Goal: Transaction & Acquisition: Subscribe to service/newsletter

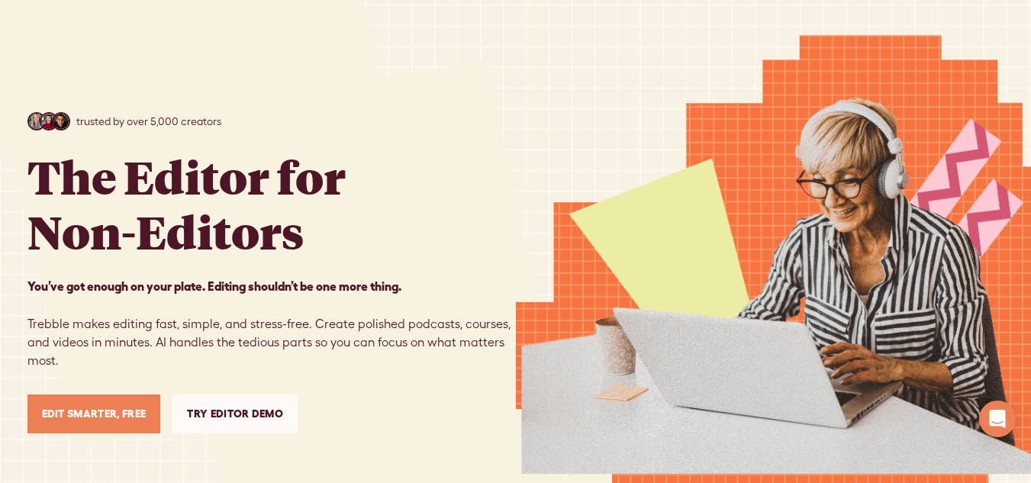
scroll to position [75, 0]
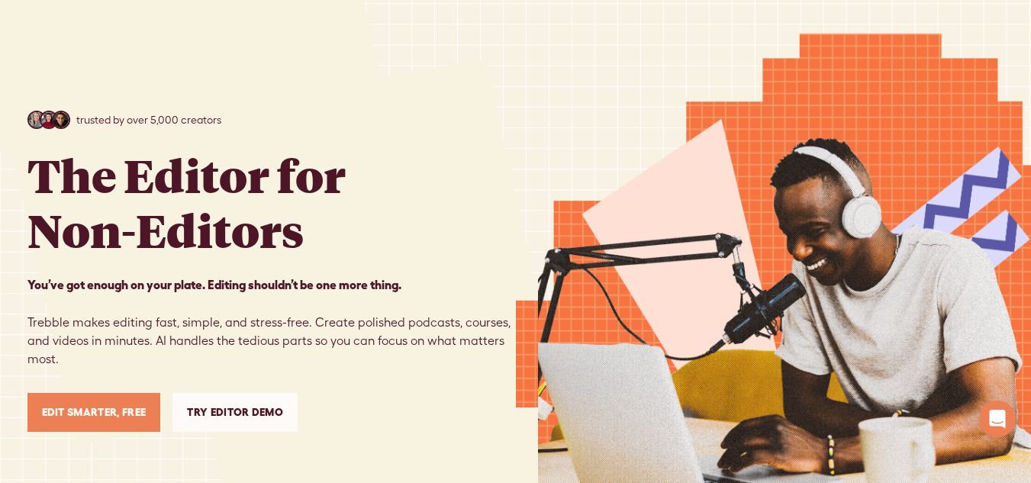
click at [67, 415] on link "Edit Smarter, Free" at bounding box center [94, 412] width 134 height 39
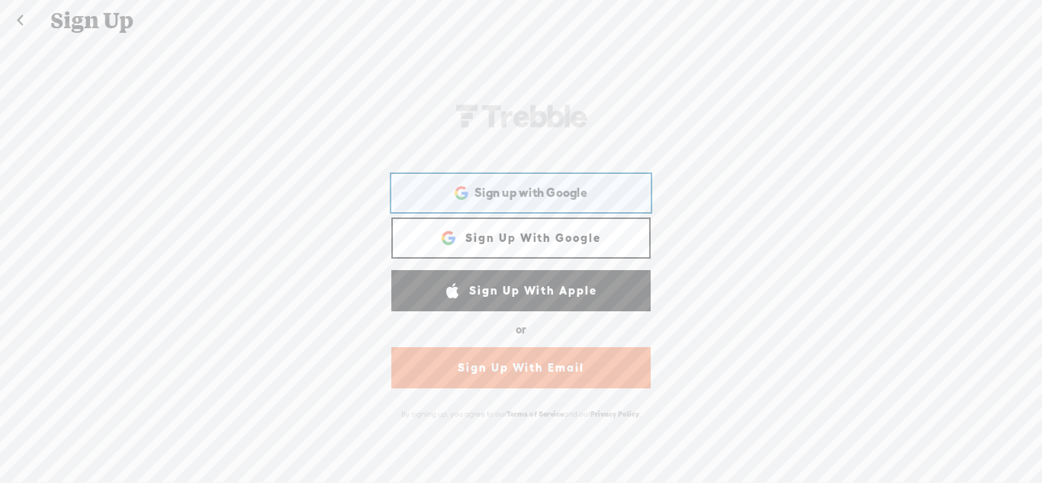
click at [418, 201] on div "Sign up with Google Sign up with Google. Opens in new tab" at bounding box center [521, 193] width 238 height 35
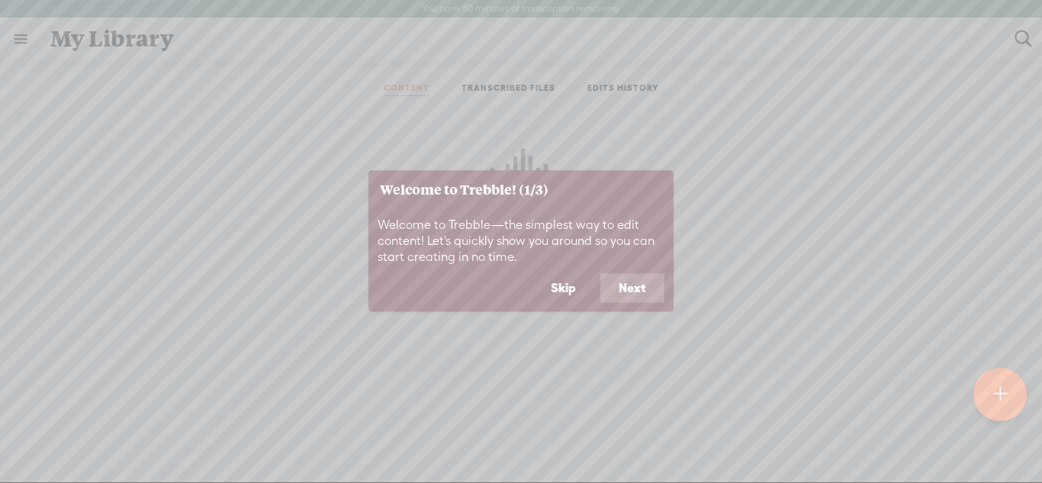
click at [562, 288] on button "Skip" at bounding box center [564, 288] width 62 height 29
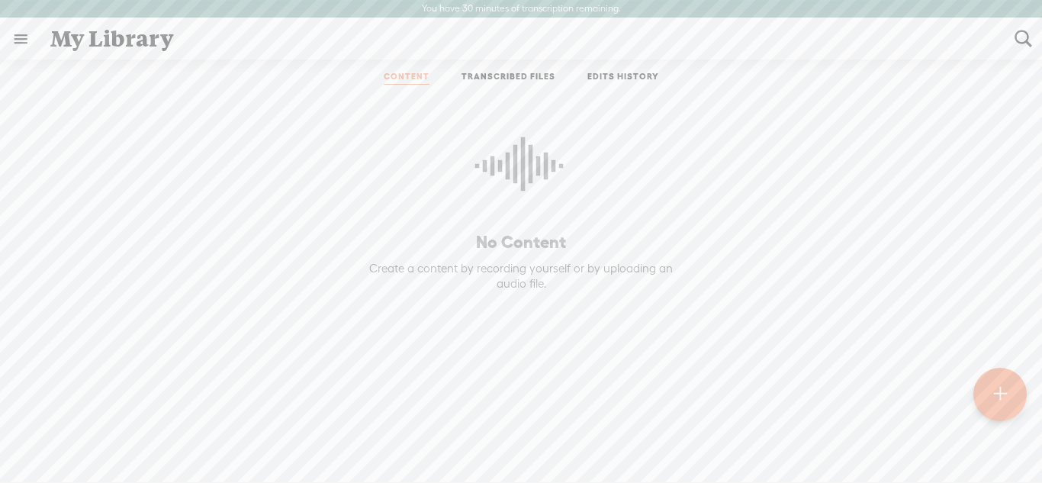
scroll to position [13, 0]
